Goal: Information Seeking & Learning: Learn about a topic

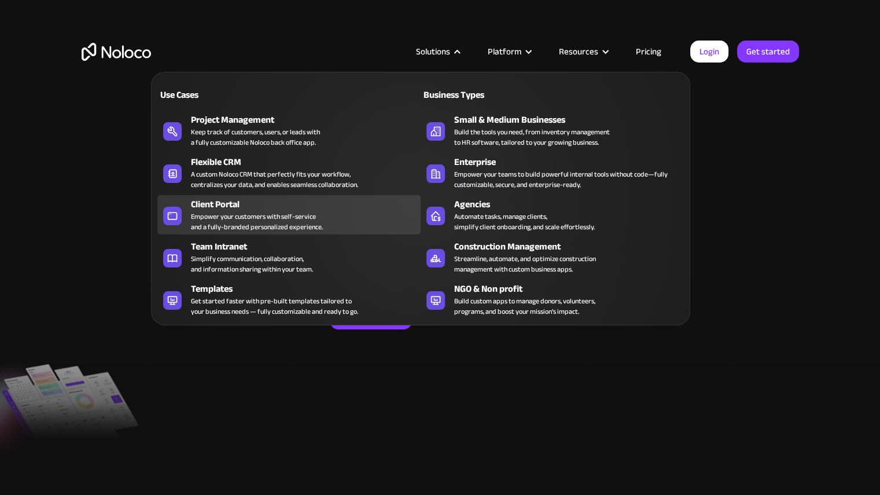
click at [234, 226] on div "Empower your customers with self-service and a fully-branded personalized exper…" at bounding box center [257, 221] width 132 height 21
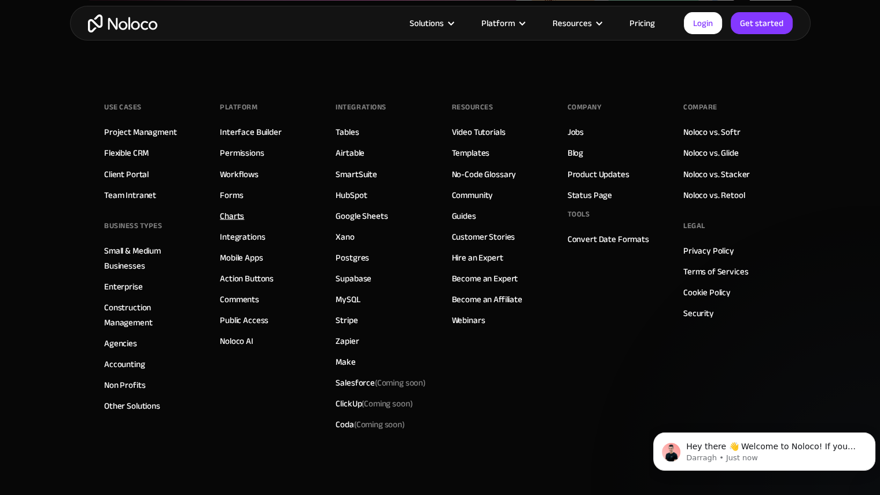
click at [237, 208] on link "Charts" at bounding box center [232, 215] width 24 height 15
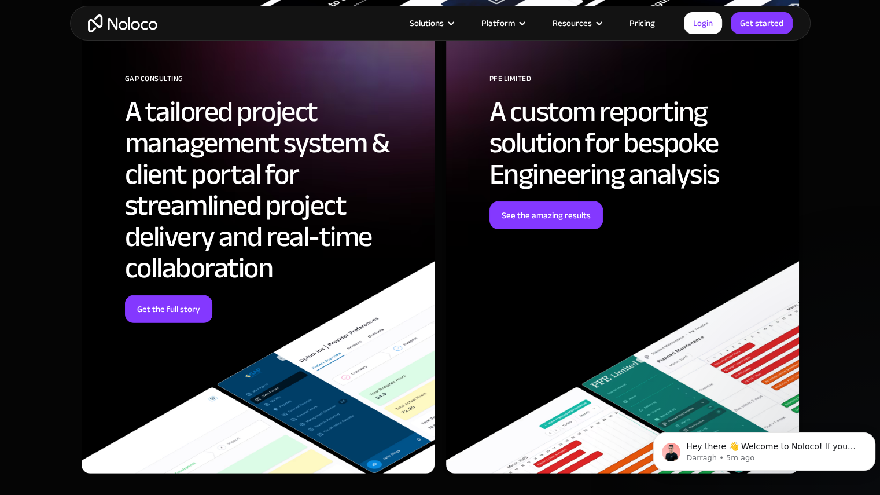
scroll to position [2751, 0]
